Goal: Information Seeking & Learning: Stay updated

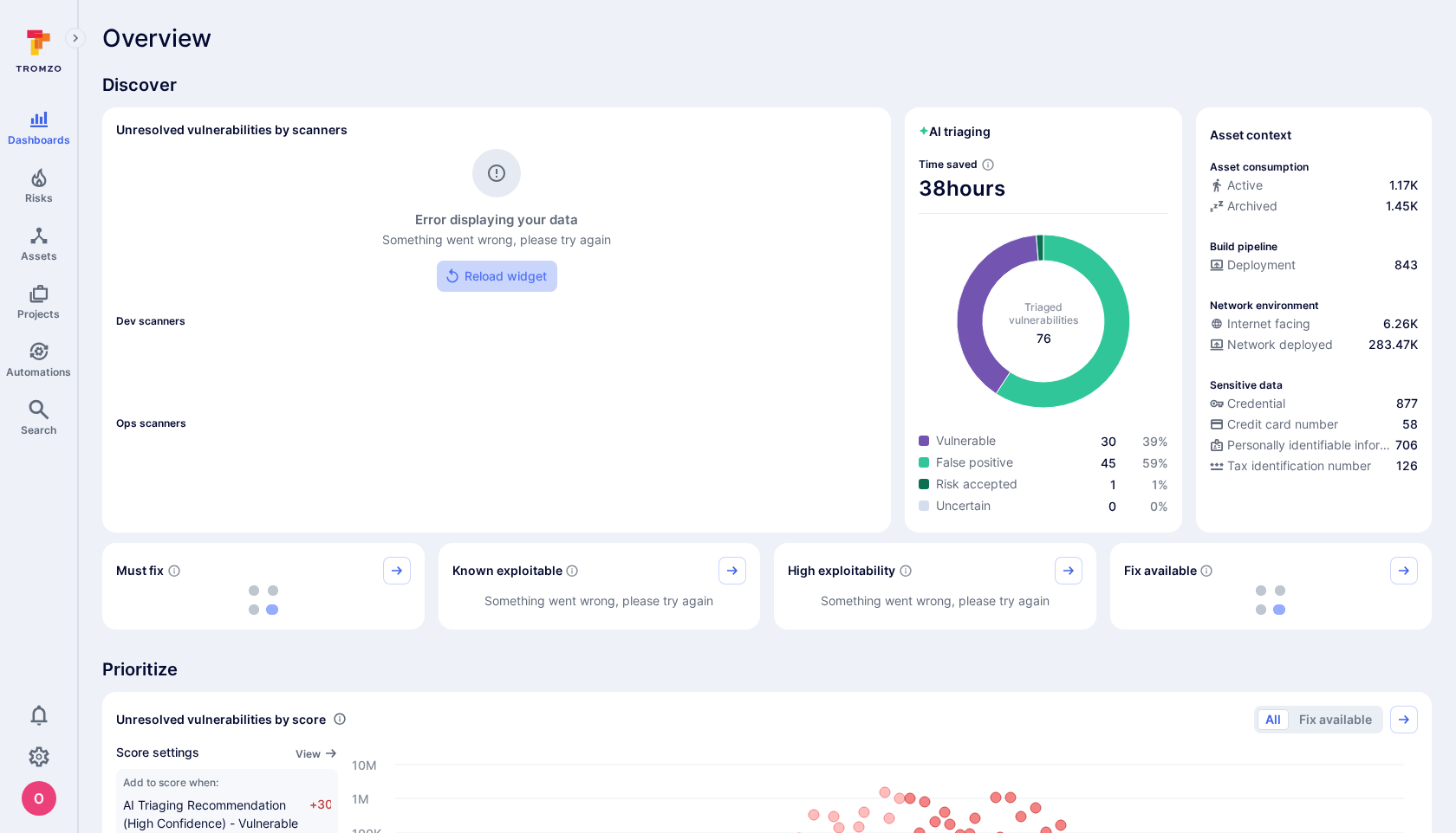
click at [511, 280] on button "Reload widget" at bounding box center [496, 276] width 121 height 32
click at [487, 274] on button "Reload widget" at bounding box center [496, 276] width 121 height 32
click at [516, 278] on button "Reload widget" at bounding box center [496, 276] width 121 height 32
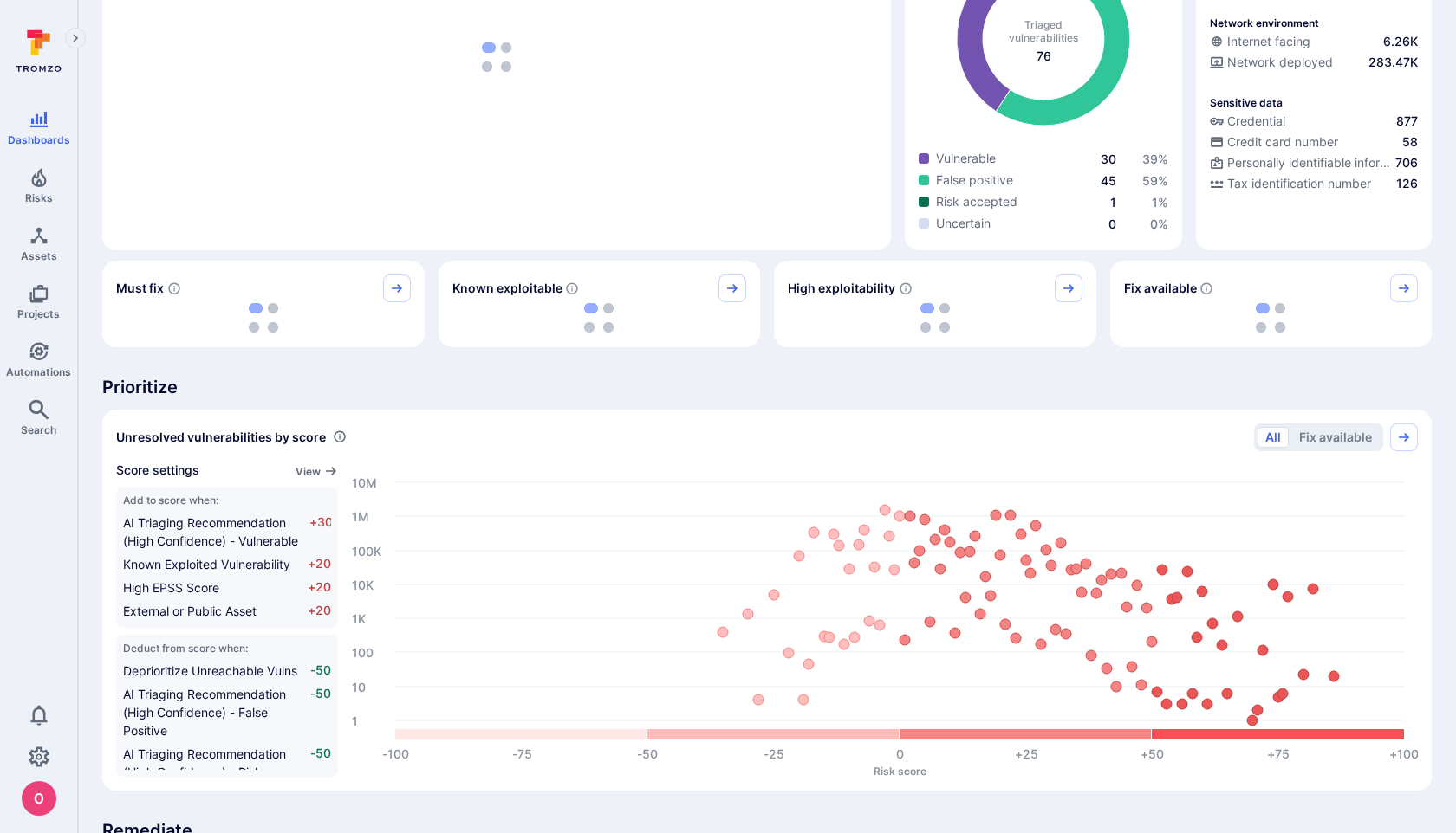
scroll to position [267, 0]
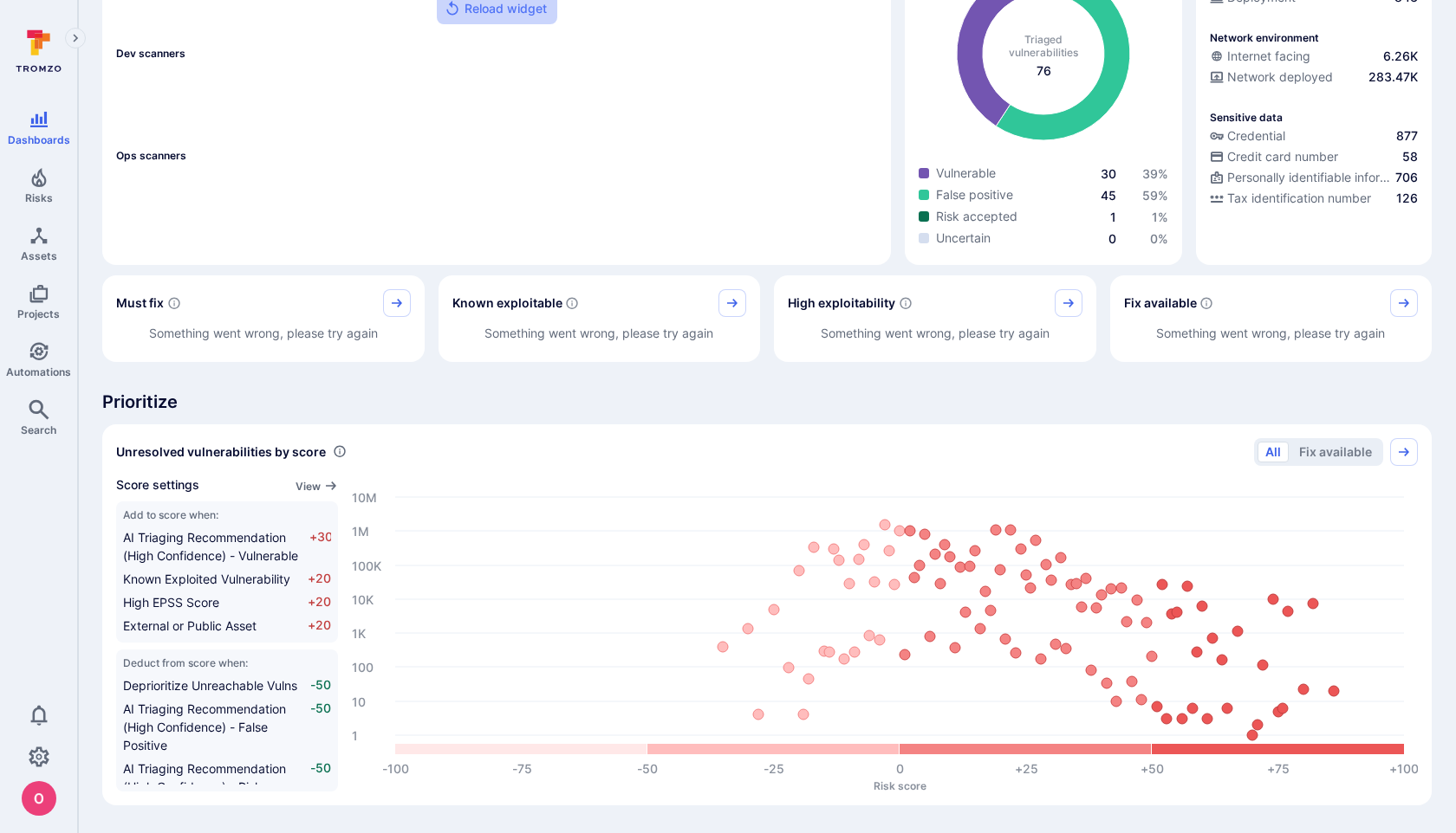
click at [518, 4] on button "Reload widget" at bounding box center [496, 9] width 121 height 32
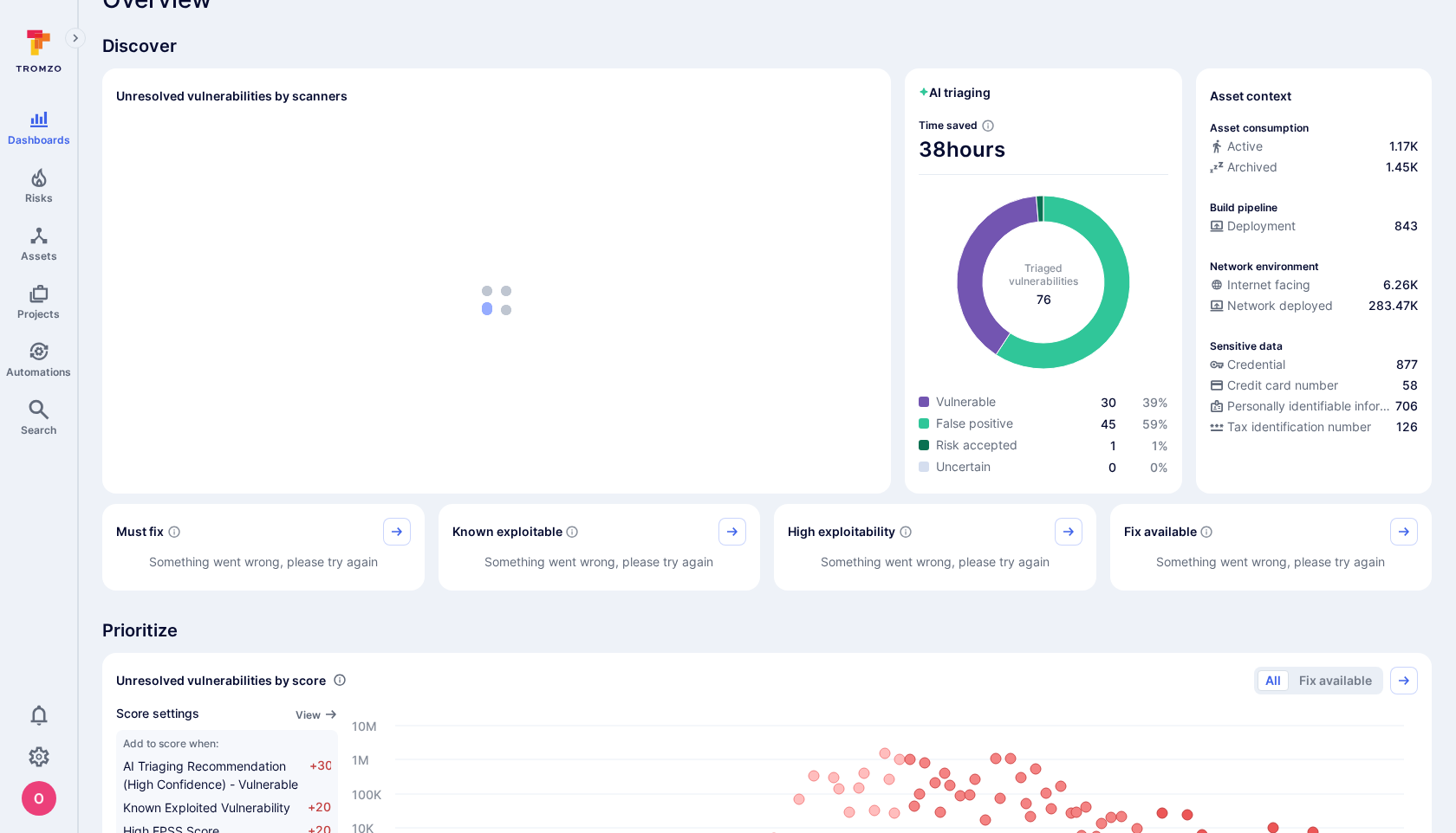
scroll to position [0, 0]
